Goal: Task Accomplishment & Management: Use online tool/utility

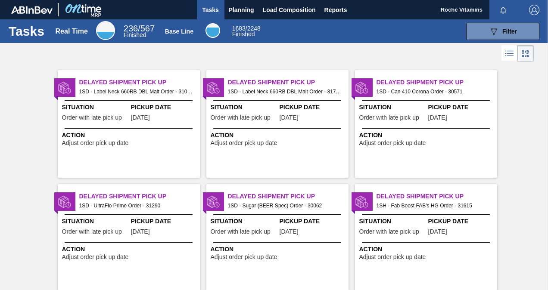
scroll to position [732, 0]
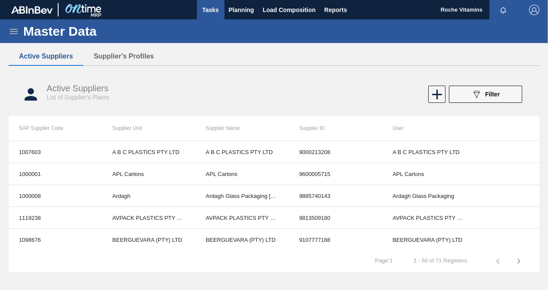
click at [203, 13] on span "Tasks" at bounding box center [210, 10] width 19 height 10
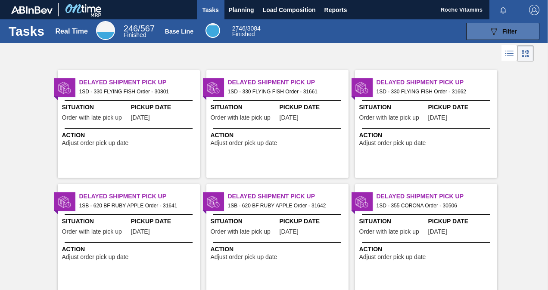
click at [502, 35] on div "089F7B8B-B2A5-4AFE-B5C0-19BA573D28AC Filter" at bounding box center [502, 31] width 28 height 10
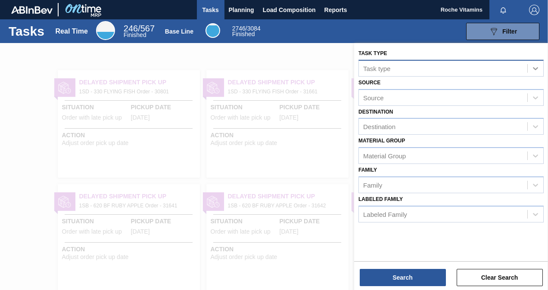
click at [539, 68] on icon at bounding box center [535, 68] width 9 height 9
click at [425, 47] on div "Task type Task type Source Source Destination Destination Material [PERSON_NAME…" at bounding box center [451, 135] width 194 height 184
click at [22, 56] on div at bounding box center [274, 188] width 548 height 290
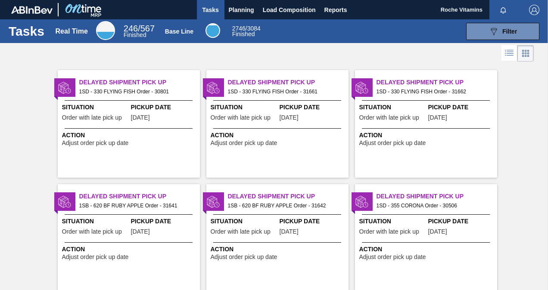
click at [209, 12] on span "Tasks" at bounding box center [210, 10] width 19 height 10
click at [490, 32] on icon "089F7B8B-B2A5-4AFE-B5C0-19BA573D28AC" at bounding box center [493, 31] width 10 height 10
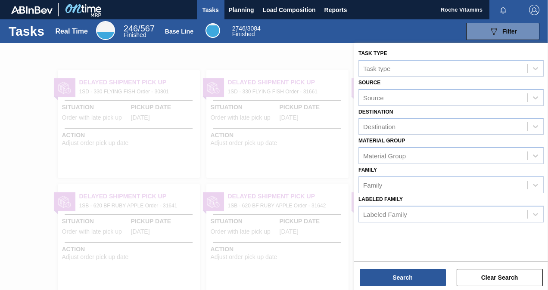
click at [297, 53] on div at bounding box center [274, 188] width 548 height 290
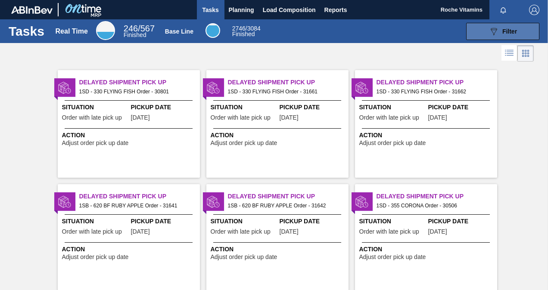
click at [500, 31] on div "089F7B8B-B2A5-4AFE-B5C0-19BA573D28AC Filter" at bounding box center [502, 31] width 28 height 10
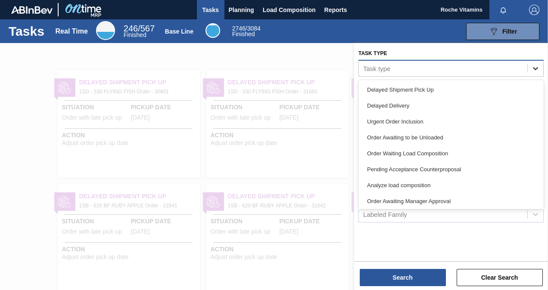
click at [534, 65] on icon at bounding box center [535, 68] width 9 height 9
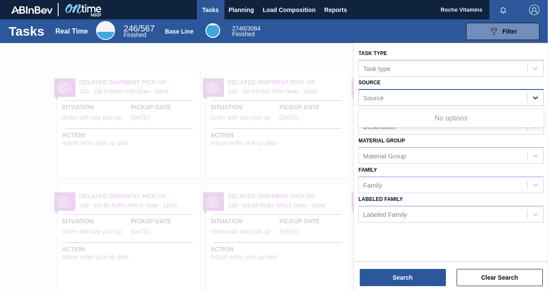
click at [532, 97] on icon at bounding box center [535, 97] width 9 height 9
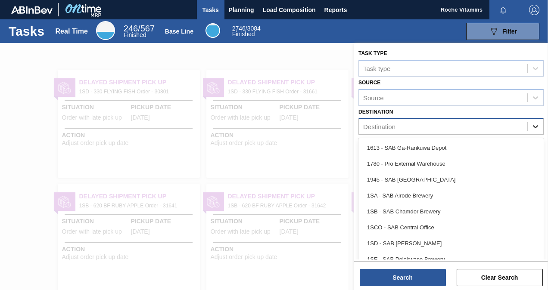
click at [534, 123] on icon at bounding box center [535, 126] width 9 height 9
type input "1SD"
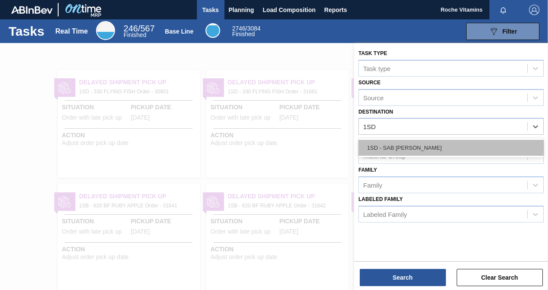
click at [414, 148] on div "1SD - SAB [PERSON_NAME]" at bounding box center [450, 148] width 185 height 16
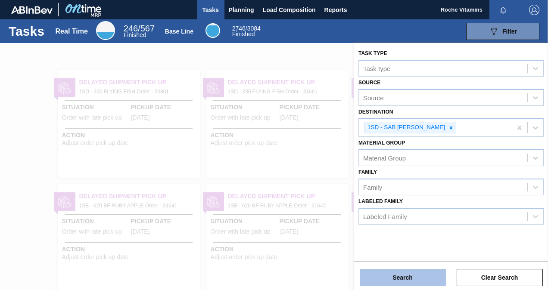
click at [410, 279] on button "Search" at bounding box center [403, 277] width 86 height 17
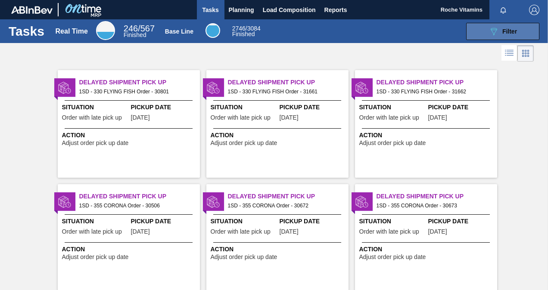
click at [481, 32] on button "089F7B8B-B2A5-4AFE-B5C0-19BA573D28AC Filter" at bounding box center [502, 31] width 73 height 17
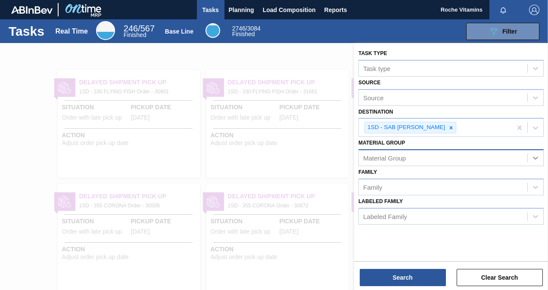
click at [537, 159] on icon at bounding box center [535, 158] width 9 height 9
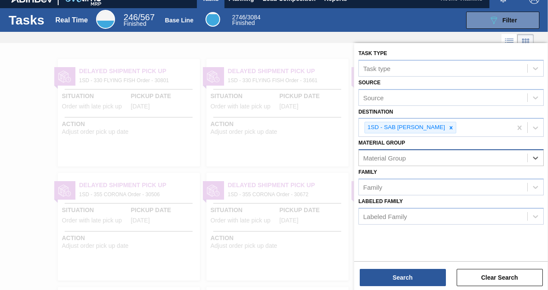
click at [486, 154] on div "Material Group" at bounding box center [443, 158] width 168 height 12
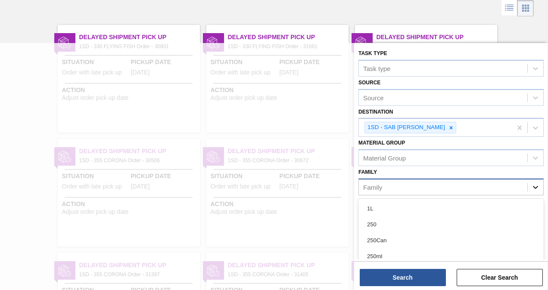
click at [540, 186] on div at bounding box center [536, 188] width 16 height 16
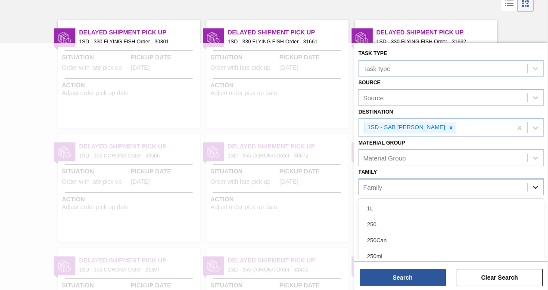
scroll to position [51, 0]
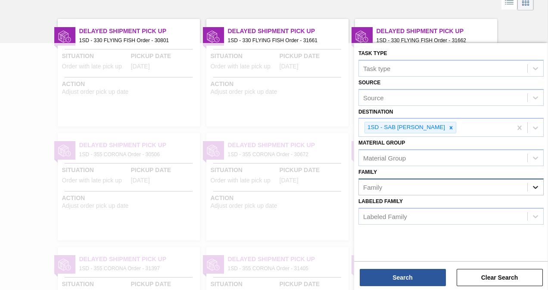
click at [535, 187] on icon at bounding box center [535, 187] width 9 height 9
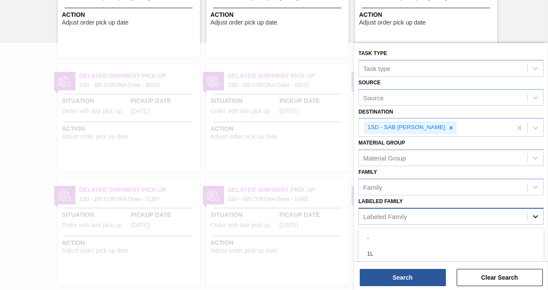
click at [535, 214] on icon at bounding box center [535, 216] width 9 height 9
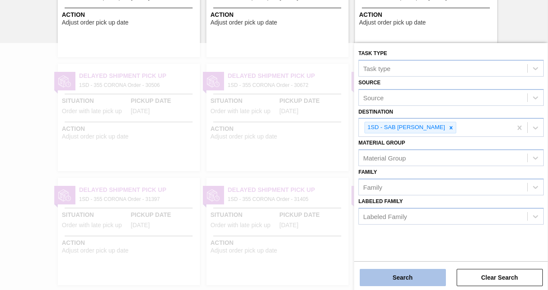
click at [406, 277] on button "Search" at bounding box center [403, 277] width 86 height 17
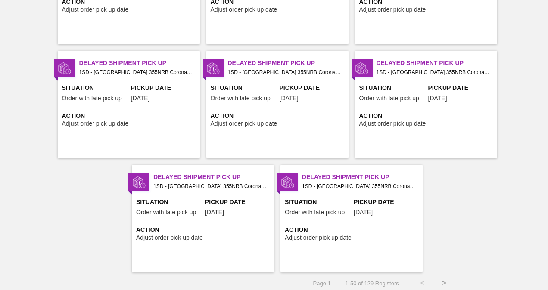
scroll to position [1735, 0]
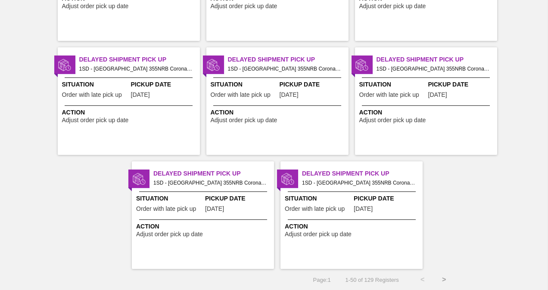
click at [444, 278] on button ">" at bounding box center [444, 280] width 22 height 22
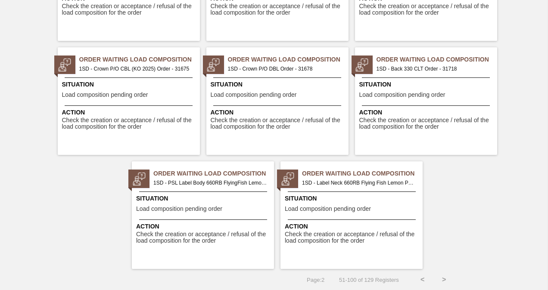
click at [444, 280] on button ">" at bounding box center [444, 280] width 22 height 22
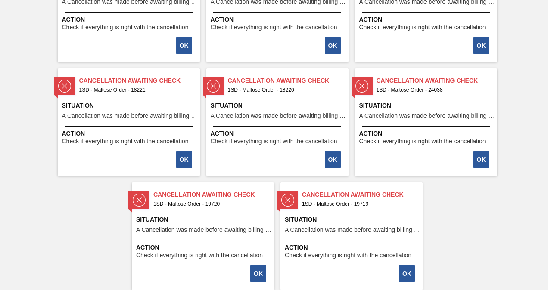
scroll to position [936, 0]
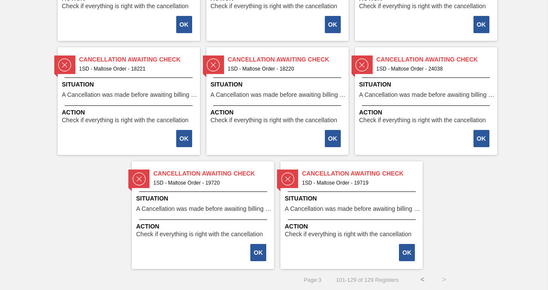
click at [422, 277] on button "<" at bounding box center [423, 280] width 22 height 22
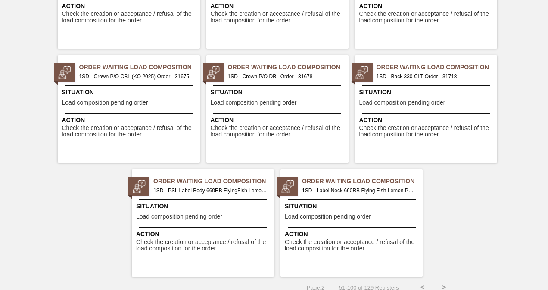
scroll to position [1735, 0]
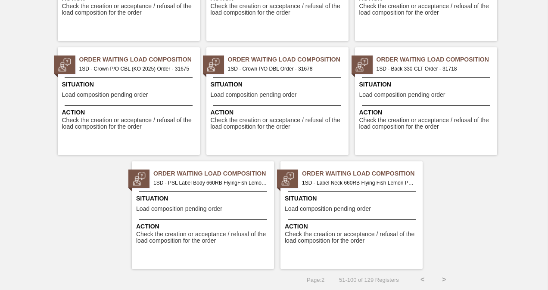
click at [444, 281] on button ">" at bounding box center [444, 280] width 22 height 22
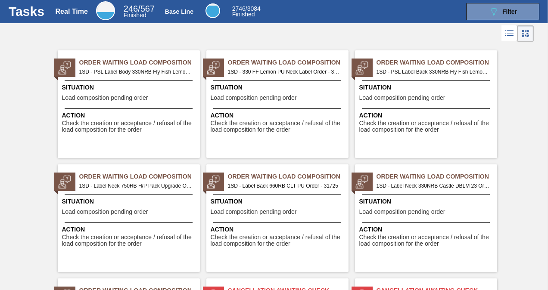
scroll to position [0, 0]
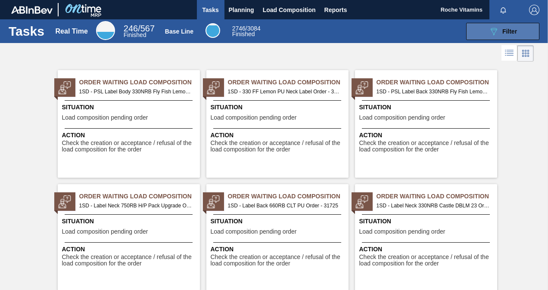
click at [485, 28] on button "089F7B8B-B2A5-4AFE-B5C0-19BA573D28AC Filter" at bounding box center [502, 31] width 73 height 17
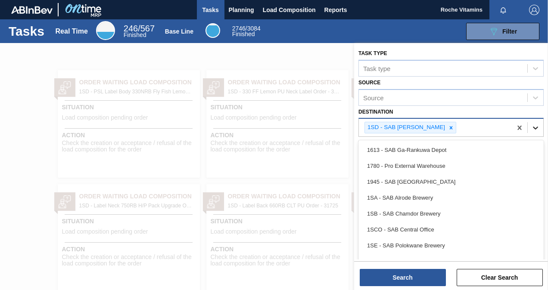
click at [532, 129] on icon at bounding box center [535, 128] width 9 height 9
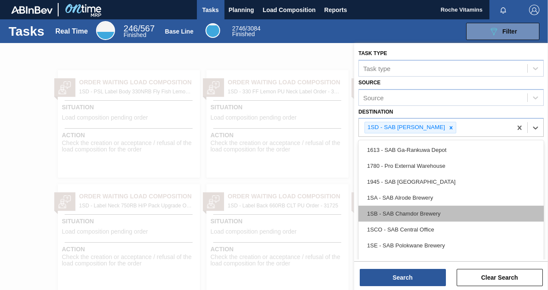
click at [444, 212] on div "1SB - SAB Chamdor Brewery" at bounding box center [450, 214] width 185 height 16
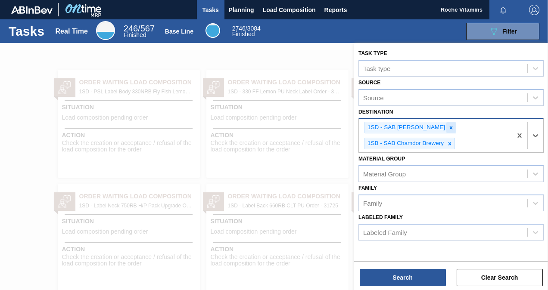
click at [448, 127] on icon at bounding box center [451, 128] width 6 height 6
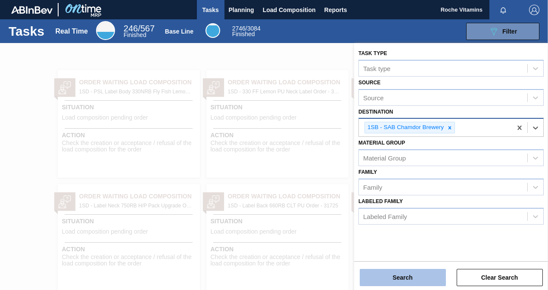
click at [432, 281] on button "Search" at bounding box center [403, 277] width 86 height 17
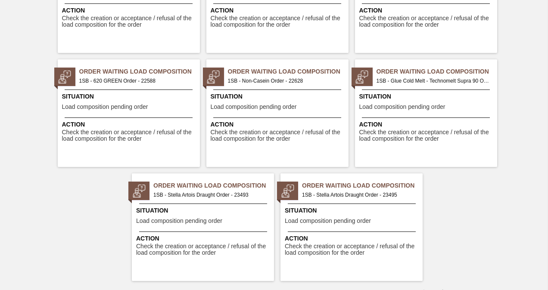
scroll to position [1735, 0]
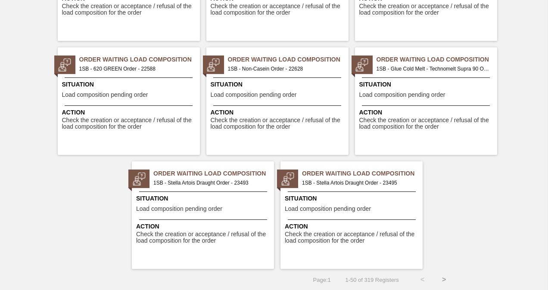
click at [444, 279] on button ">" at bounding box center [444, 280] width 22 height 22
click at [444, 280] on button ">" at bounding box center [444, 280] width 22 height 22
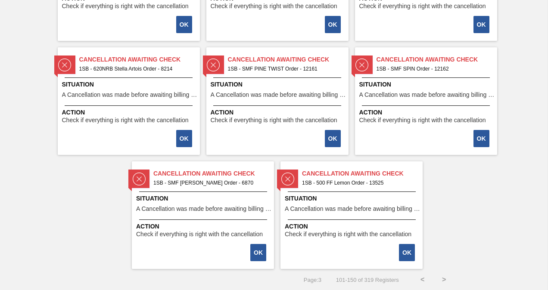
click at [442, 277] on button ">" at bounding box center [444, 280] width 22 height 22
click at [443, 278] on button ">" at bounding box center [444, 280] width 22 height 22
click at [442, 278] on button ">" at bounding box center [444, 280] width 22 height 22
click at [444, 279] on button ">" at bounding box center [444, 280] width 22 height 22
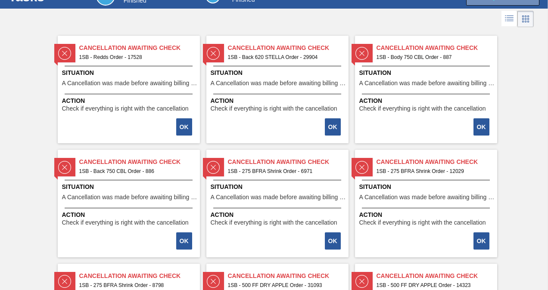
scroll to position [0, 0]
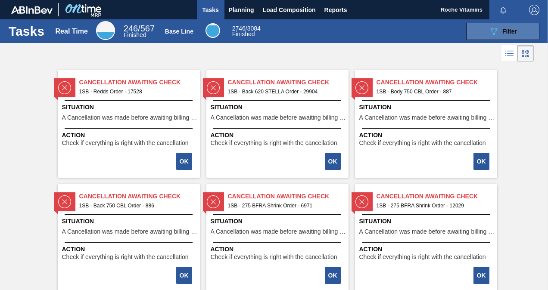
click at [498, 30] on div "089F7B8B-B2A5-4AFE-B5C0-19BA573D28AC Filter" at bounding box center [502, 31] width 28 height 10
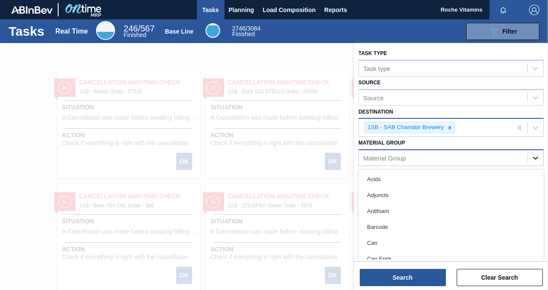
click at [535, 155] on icon at bounding box center [535, 158] width 9 height 9
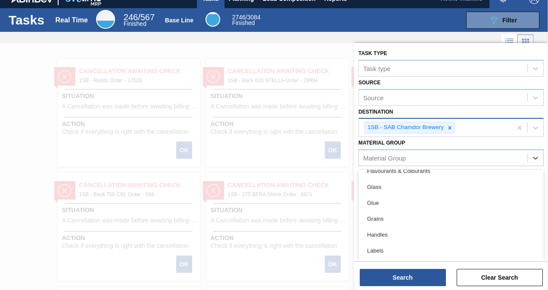
scroll to position [172, 0]
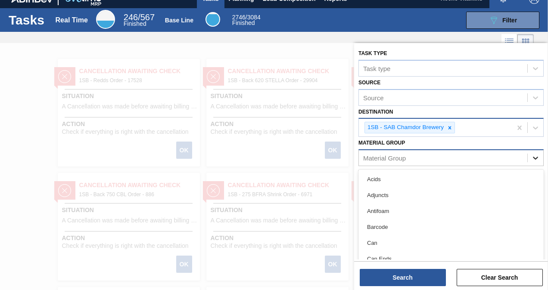
click at [536, 157] on icon at bounding box center [535, 158] width 9 height 9
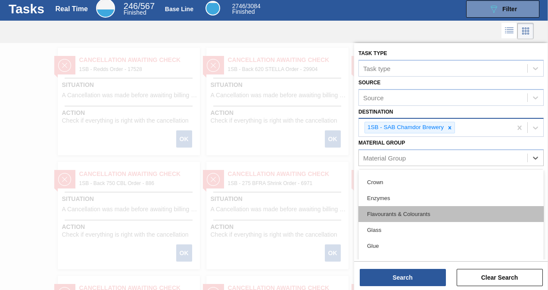
click at [436, 214] on div "Flavourants & Colourants" at bounding box center [450, 214] width 185 height 16
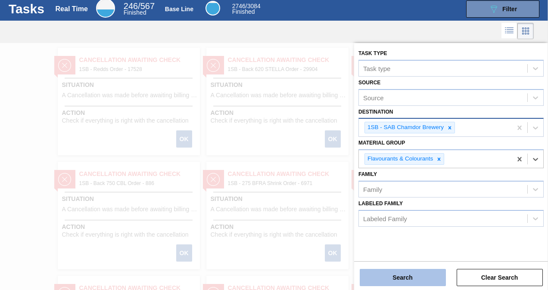
click at [405, 277] on button "Search" at bounding box center [403, 277] width 86 height 17
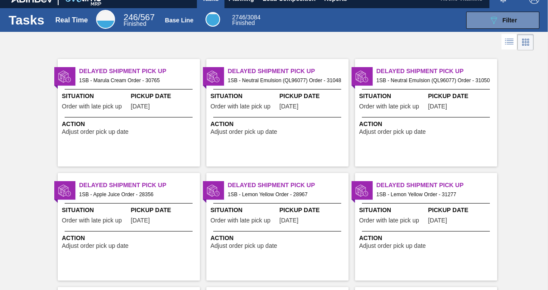
scroll to position [0, 0]
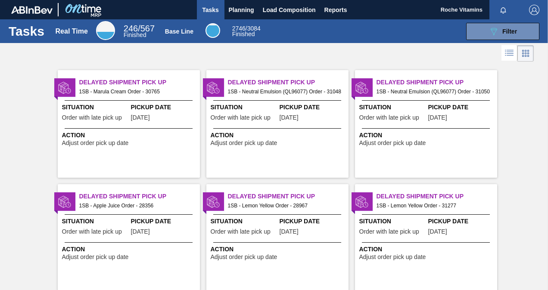
click at [507, 53] on icon at bounding box center [509, 53] width 10 height 10
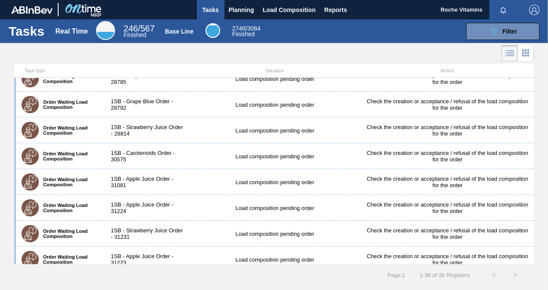
scroll to position [689, 0]
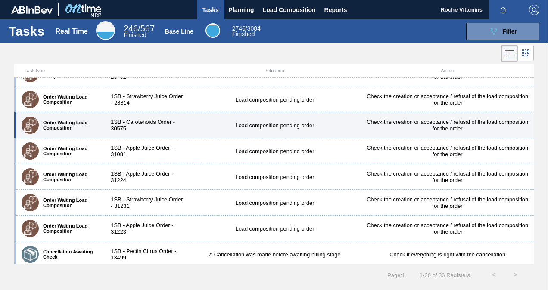
click at [152, 120] on div "1SB - Carotenoids Order - 30575" at bounding box center [145, 125] width 86 height 13
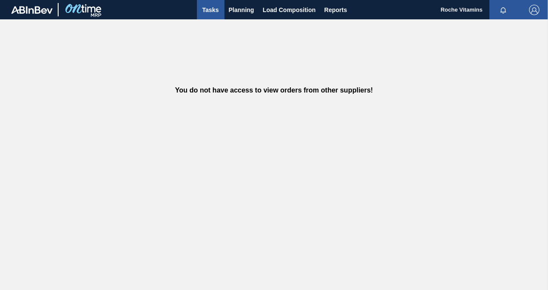
click at [214, 13] on span "Tasks" at bounding box center [210, 10] width 19 height 10
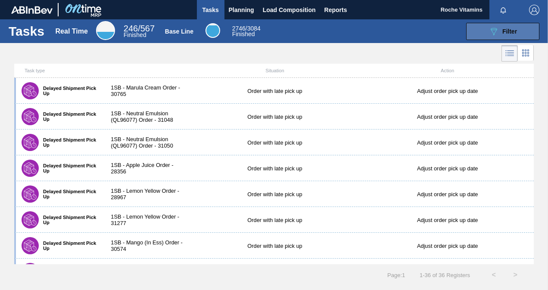
click at [513, 32] on span "Filter" at bounding box center [509, 31] width 15 height 7
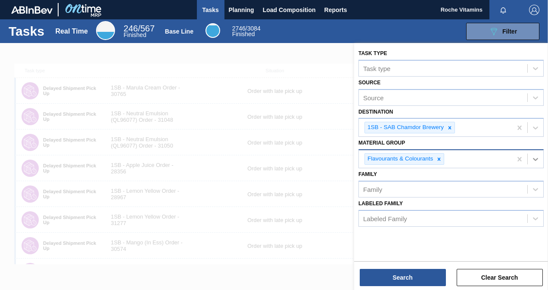
click at [532, 159] on icon at bounding box center [535, 159] width 9 height 9
click at [437, 160] on icon at bounding box center [439, 159] width 6 height 6
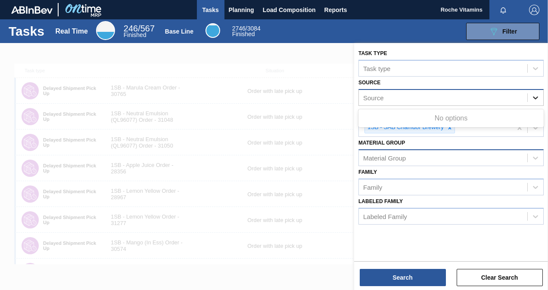
click at [539, 98] on div at bounding box center [536, 98] width 16 height 16
click at [539, 98] on icon at bounding box center [535, 97] width 9 height 9
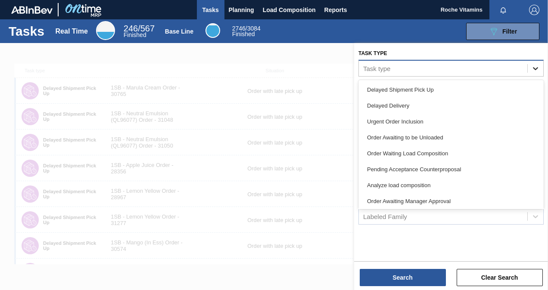
click at [537, 71] on icon at bounding box center [535, 68] width 9 height 9
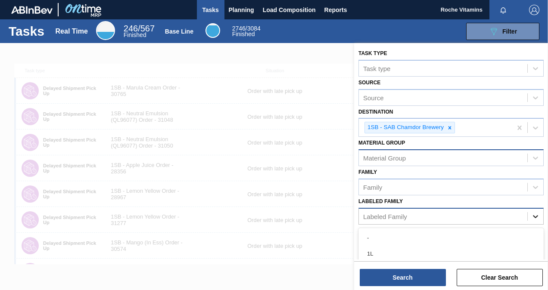
click at [537, 219] on icon at bounding box center [535, 216] width 9 height 9
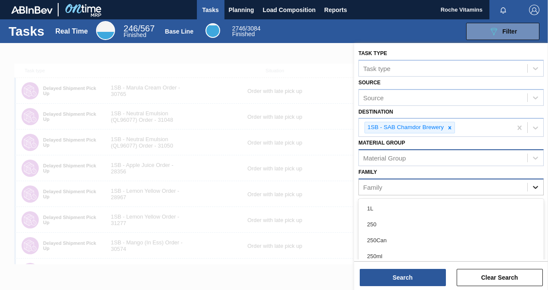
click at [538, 191] on div at bounding box center [536, 188] width 16 height 16
click at [500, 187] on div "Family" at bounding box center [443, 187] width 168 height 12
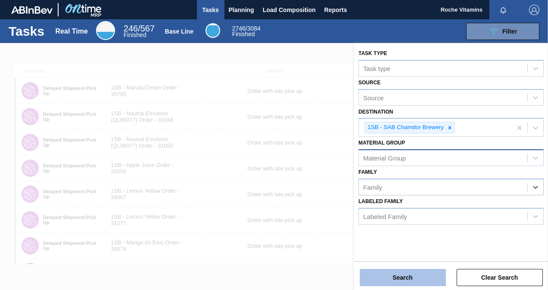
click at [427, 282] on button "Search" at bounding box center [403, 277] width 86 height 17
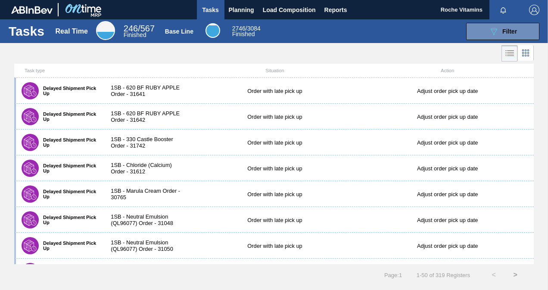
click at [368, 59] on div at bounding box center [274, 53] width 548 height 21
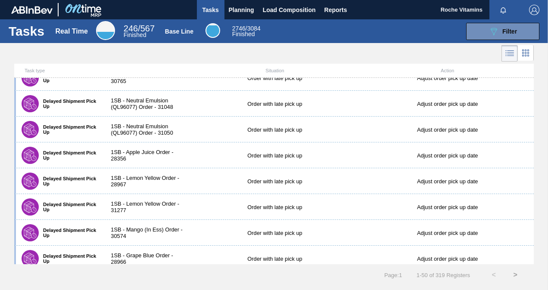
scroll to position [129, 0]
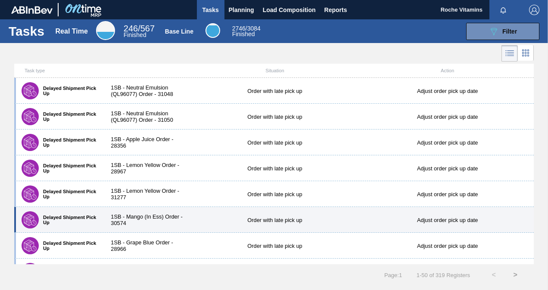
click at [89, 219] on label "Delayed Shipment Pick Up" at bounding box center [68, 220] width 58 height 10
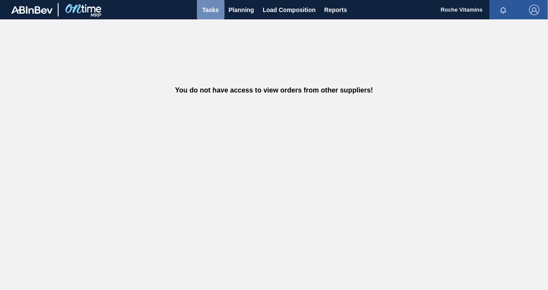
click at [208, 14] on span "Tasks" at bounding box center [210, 10] width 19 height 10
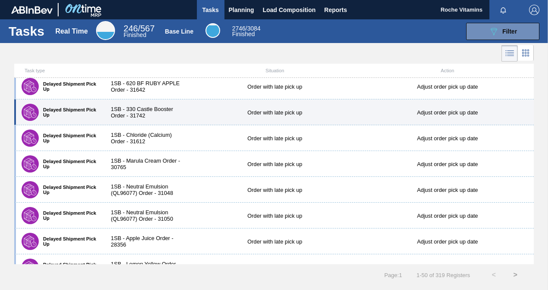
scroll to position [43, 0]
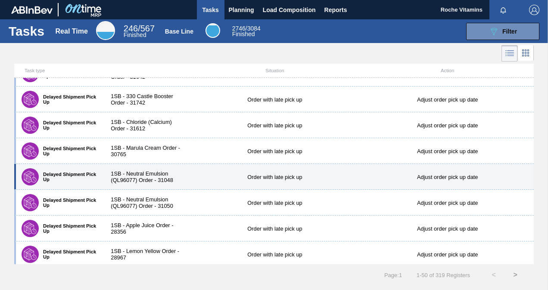
click at [161, 177] on div "1SB - Neutral Emulsion (QL96077) Order - 31048" at bounding box center [145, 177] width 86 height 13
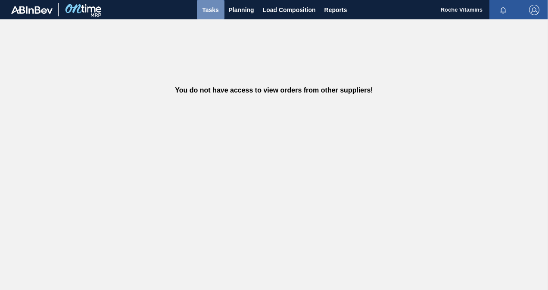
click at [211, 6] on span "Tasks" at bounding box center [210, 10] width 19 height 10
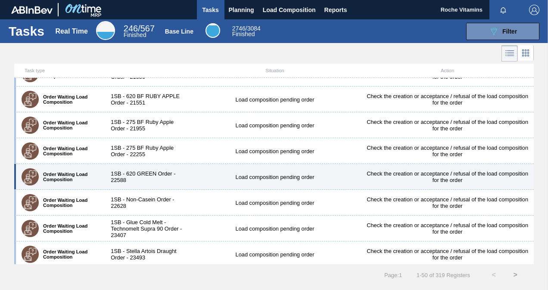
scroll to position [1105, 0]
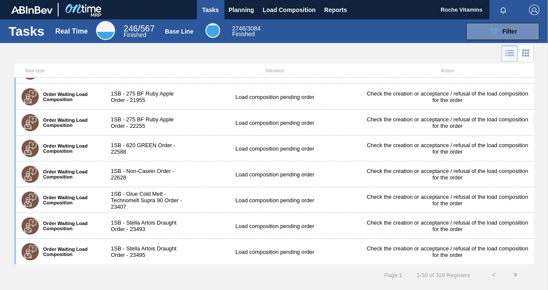
click at [514, 276] on button ">" at bounding box center [515, 275] width 22 height 22
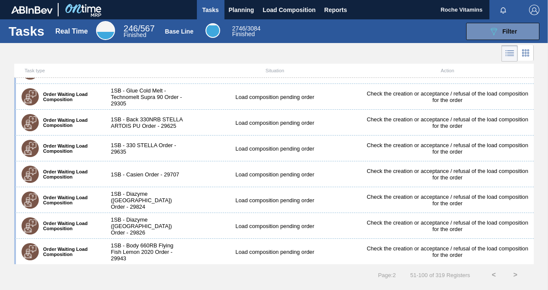
click at [514, 274] on button ">" at bounding box center [515, 275] width 22 height 22
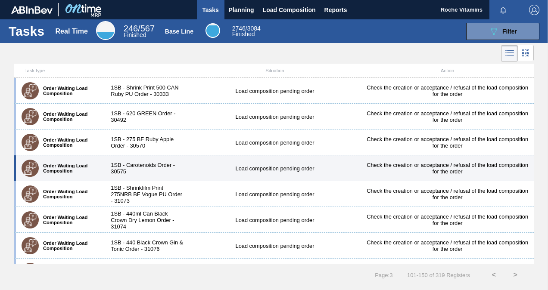
click at [141, 166] on div "1SB - Carotenoids Order - 30575" at bounding box center [145, 168] width 86 height 13
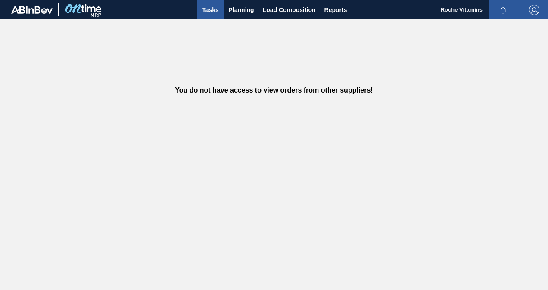
click at [207, 9] on span "Tasks" at bounding box center [210, 10] width 19 height 10
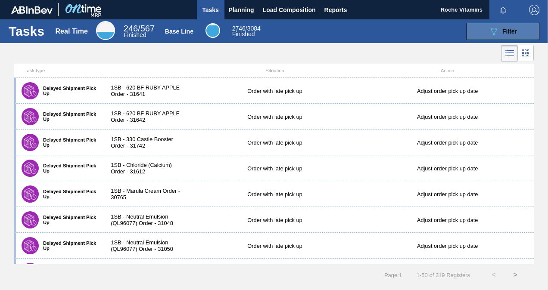
click at [485, 34] on button "089F7B8B-B2A5-4AFE-B5C0-19BA573D28AC Filter" at bounding box center [502, 31] width 73 height 17
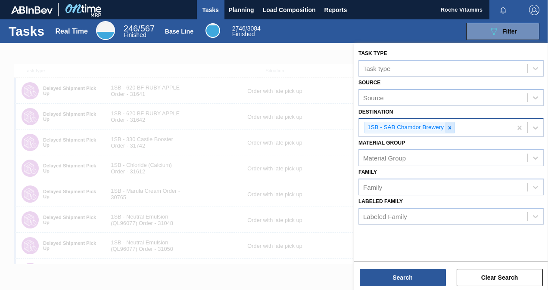
click at [450, 128] on icon at bounding box center [449, 127] width 3 height 3
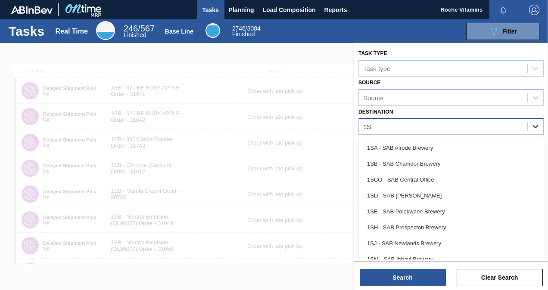
type input "1SD"
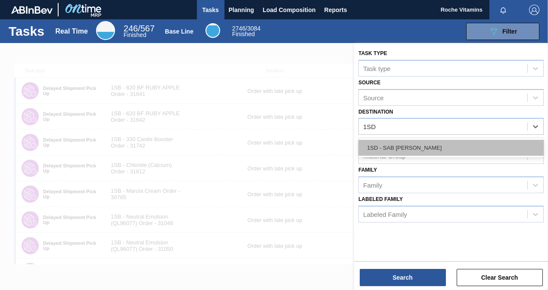
click at [410, 151] on div "1SD - SAB [PERSON_NAME]" at bounding box center [450, 148] width 185 height 16
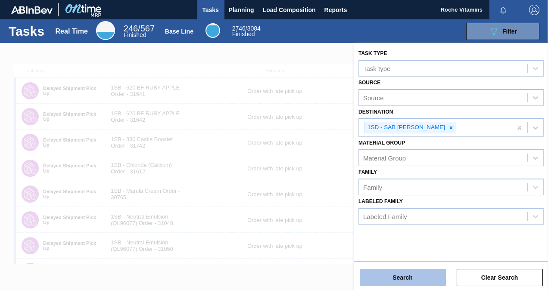
click at [407, 279] on button "Search" at bounding box center [403, 277] width 86 height 17
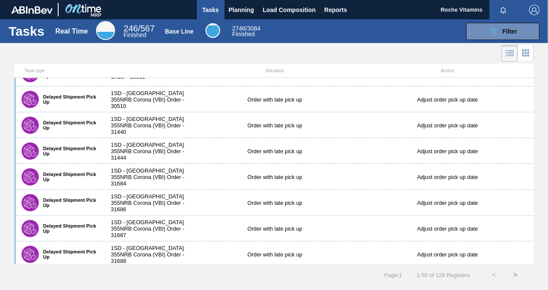
scroll to position [1105, 0]
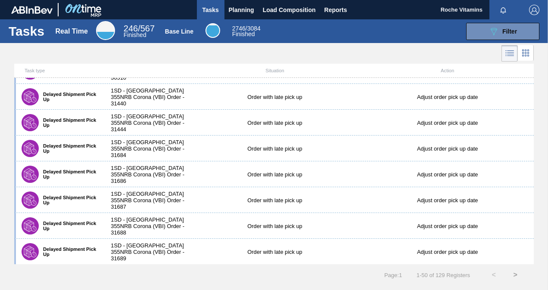
click at [517, 276] on button ">" at bounding box center [515, 275] width 22 height 22
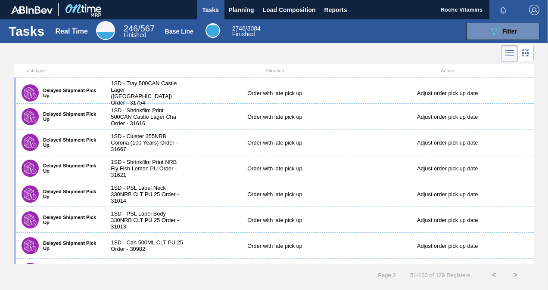
click at [517, 276] on button ">" at bounding box center [515, 275] width 22 height 22
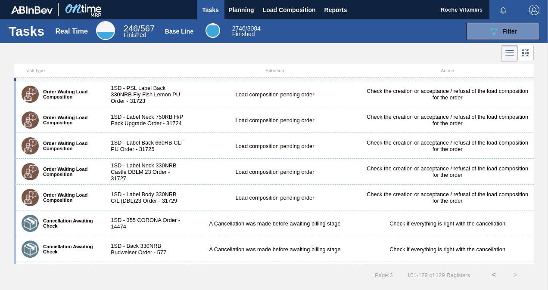
scroll to position [0, 0]
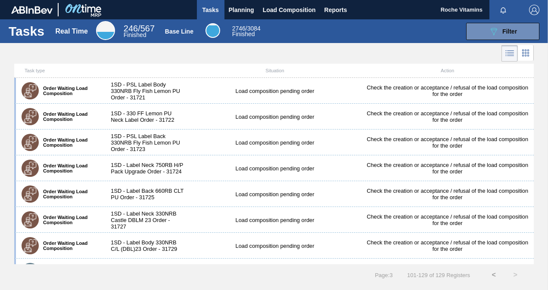
click at [508, 53] on icon at bounding box center [509, 53] width 10 height 10
click at [505, 31] on span "Filter" at bounding box center [509, 31] width 15 height 7
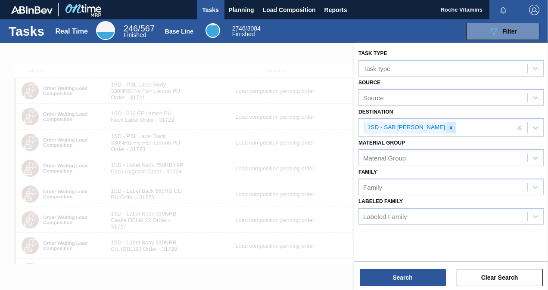
click at [448, 127] on icon at bounding box center [451, 128] width 6 height 6
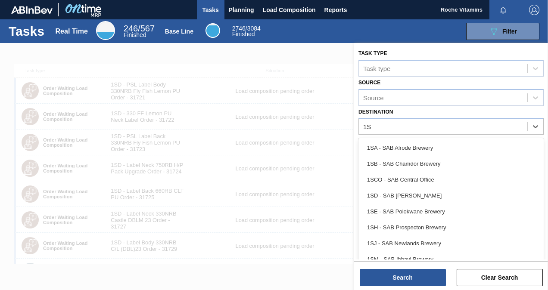
type input "1SB"
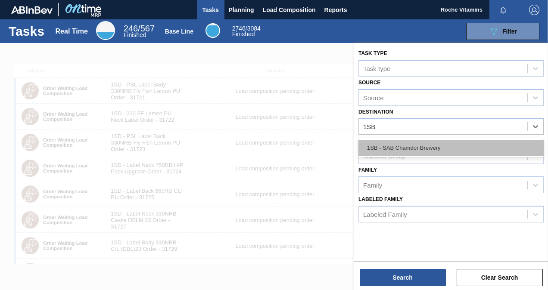
click at [432, 149] on div "1SB - SAB Chamdor Brewery" at bounding box center [450, 148] width 185 height 16
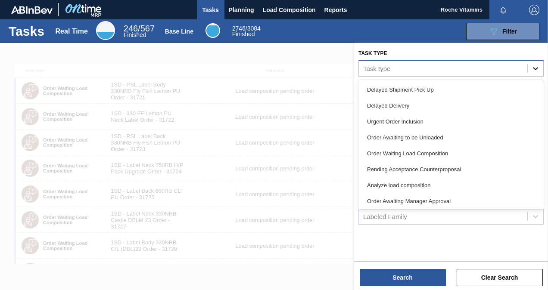
click at [536, 70] on icon at bounding box center [535, 68] width 9 height 9
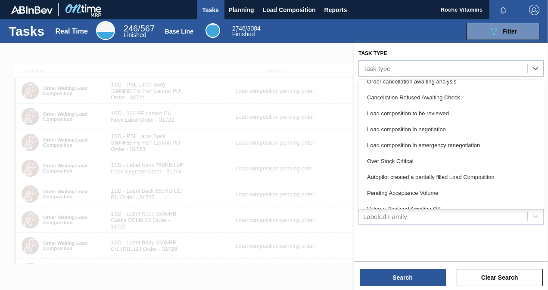
scroll to position [241, 0]
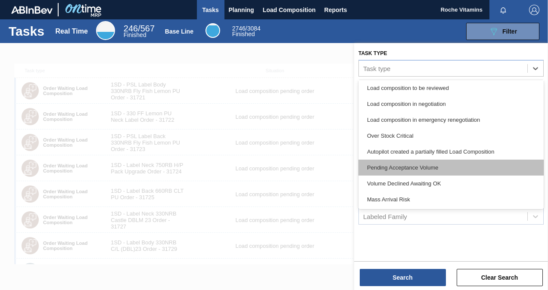
click at [424, 166] on div "Pending Acceptance Volume" at bounding box center [450, 168] width 185 height 16
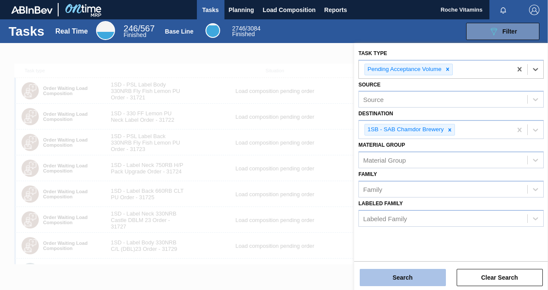
click at [419, 274] on button "Search" at bounding box center [403, 277] width 86 height 17
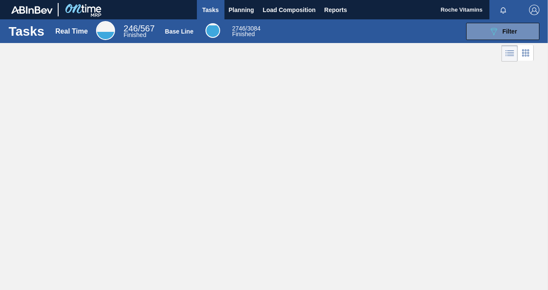
click at [139, 25] on span "246 / 567" at bounding box center [139, 28] width 31 height 9
click at [506, 29] on span "Filter" at bounding box center [509, 31] width 15 height 7
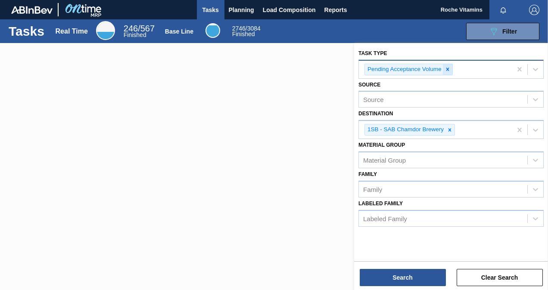
click at [448, 69] on icon at bounding box center [447, 69] width 6 height 6
